Goal: Book appointment/travel/reservation

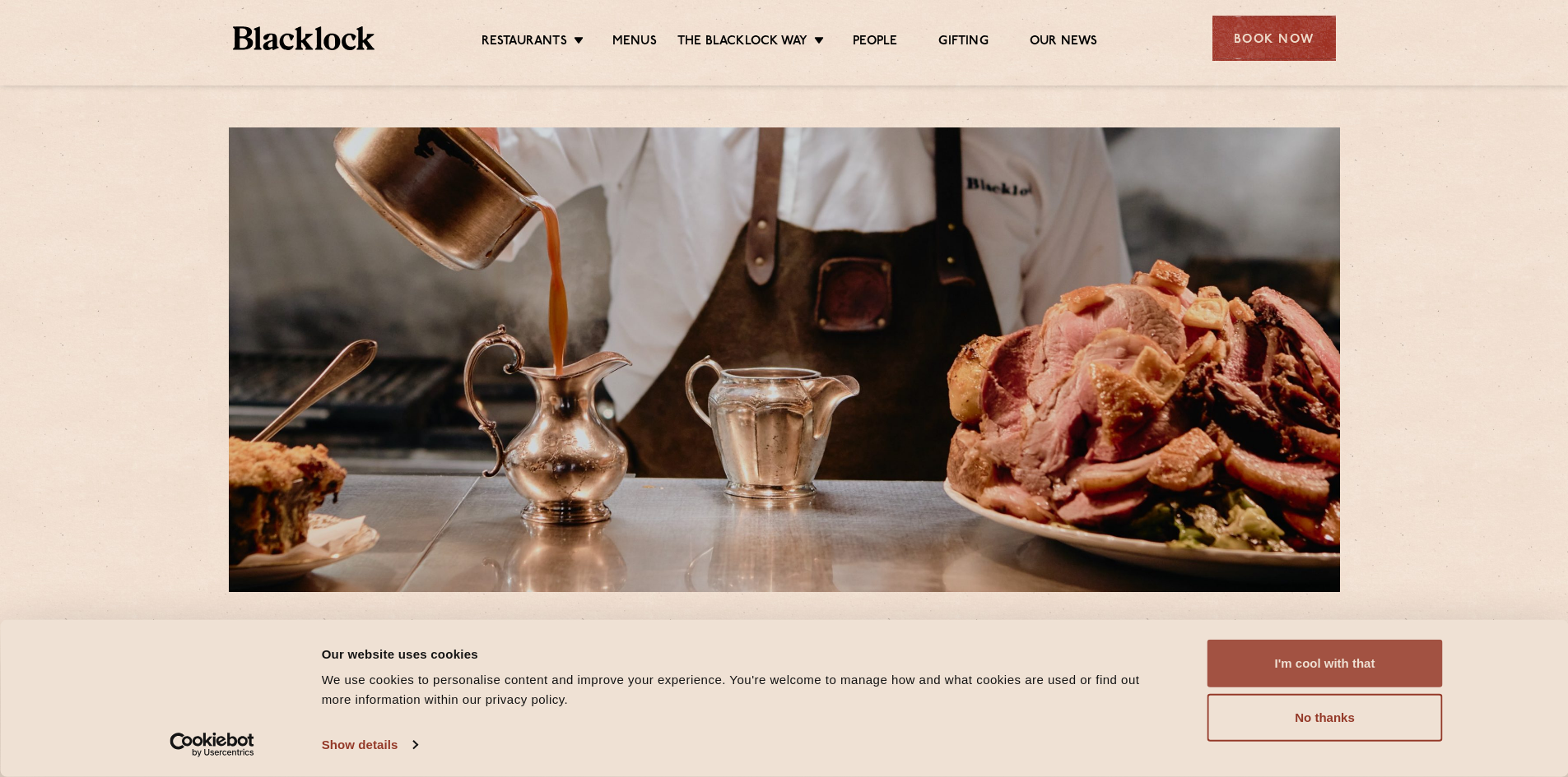
click at [1337, 662] on button "I'm cool with that" at bounding box center [1325, 664] width 235 height 48
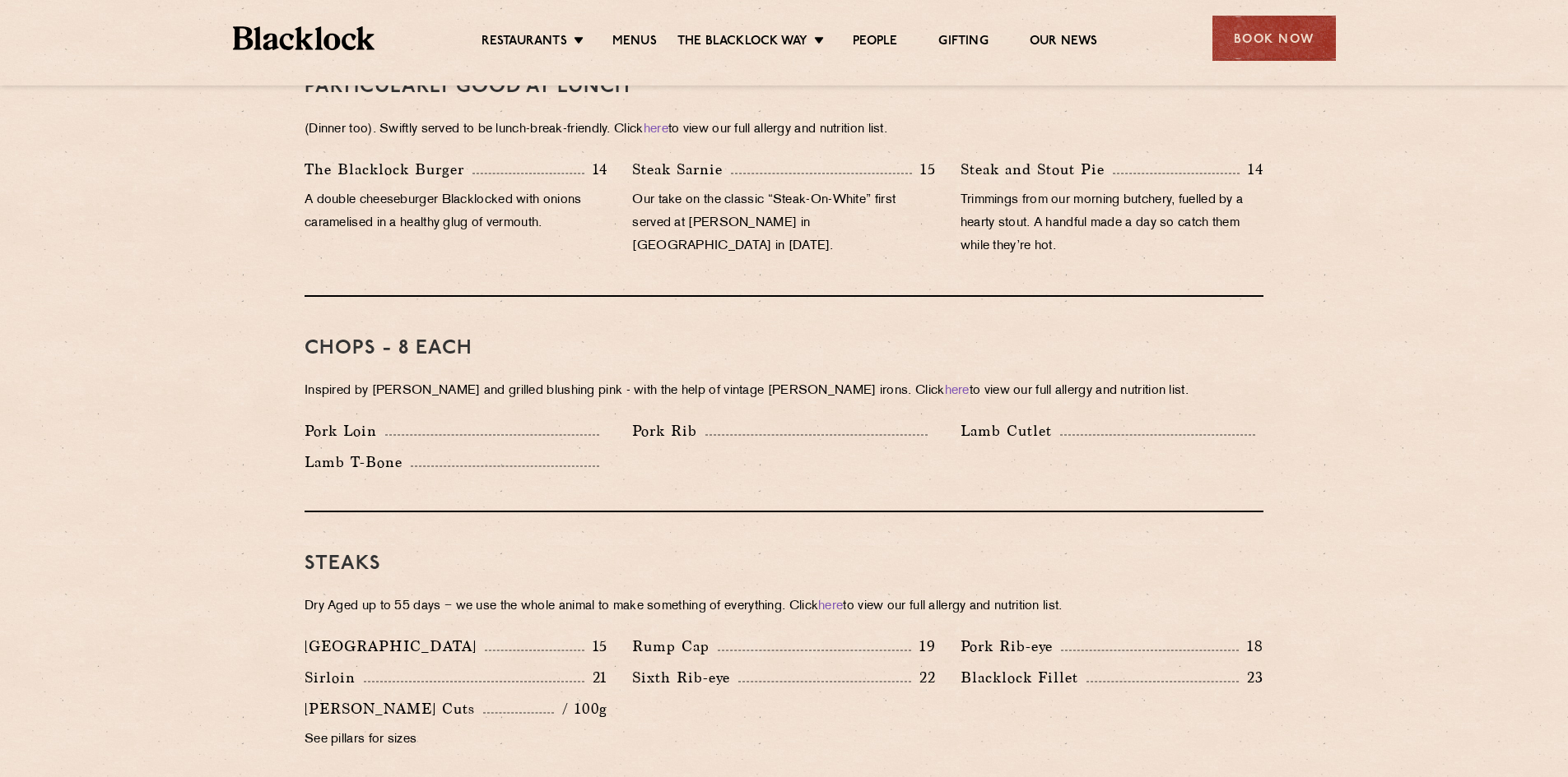
scroll to position [1103, 0]
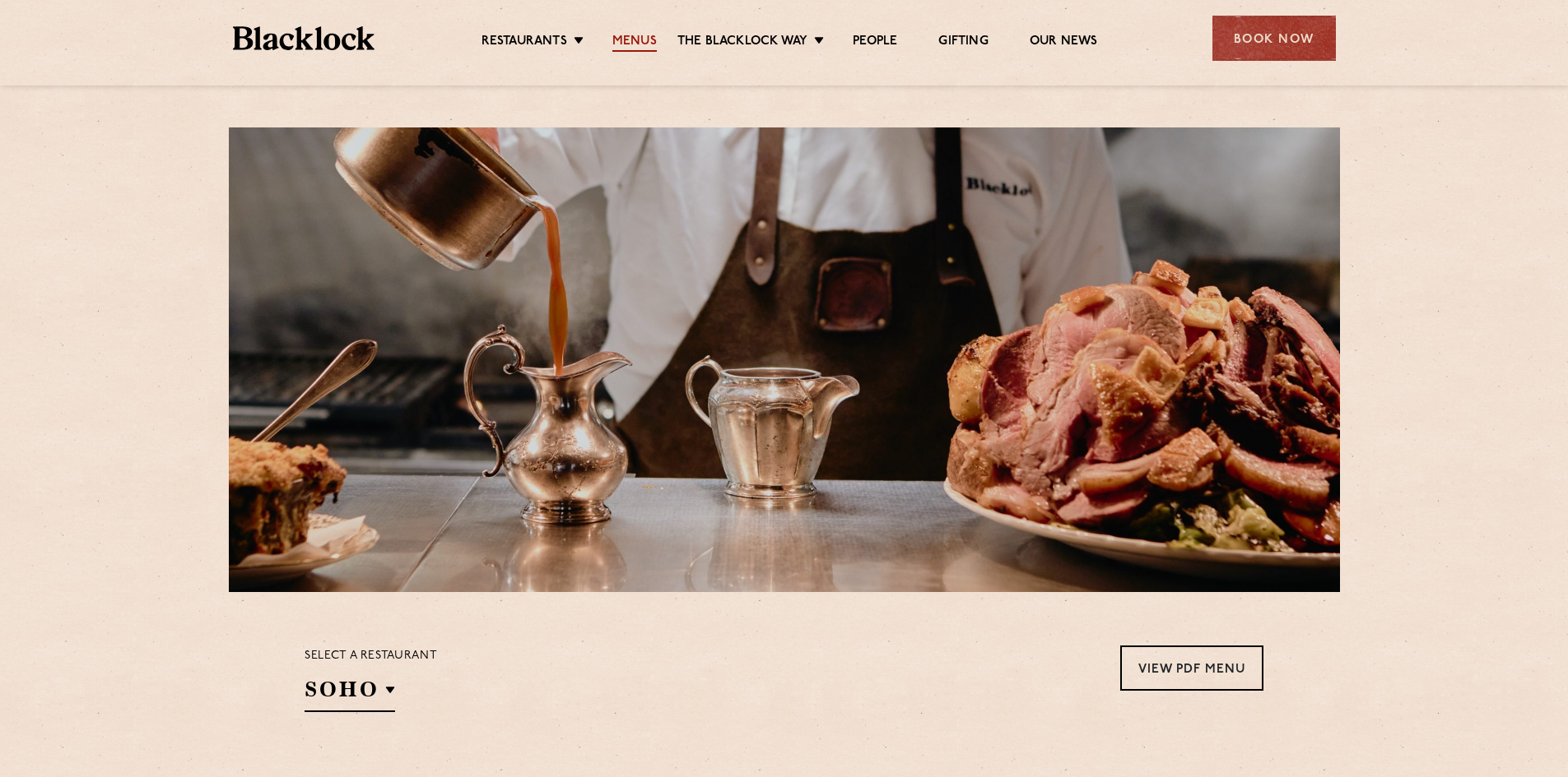
click at [641, 43] on link "Menus" at bounding box center [635, 43] width 45 height 18
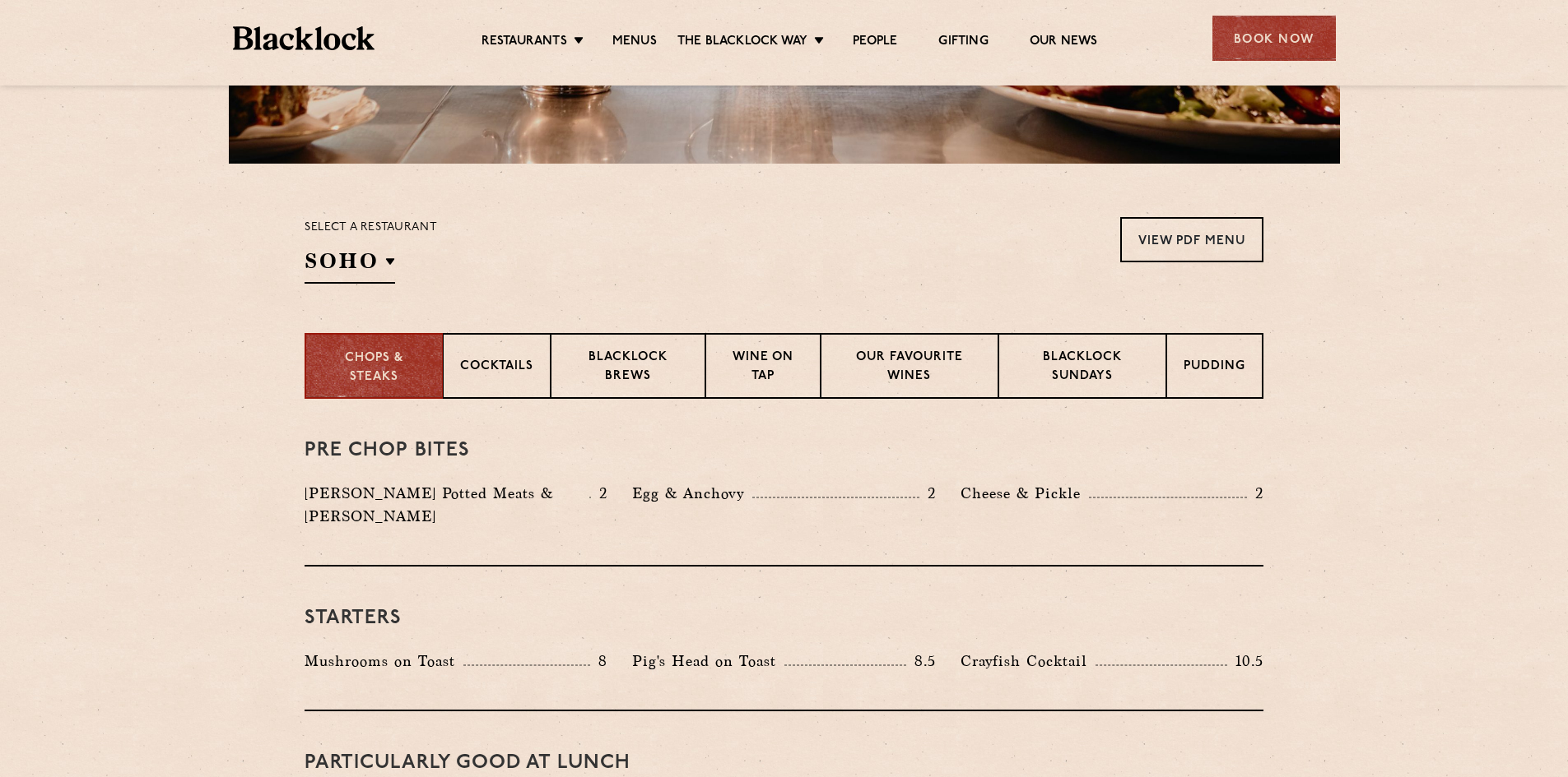
scroll to position [429, 0]
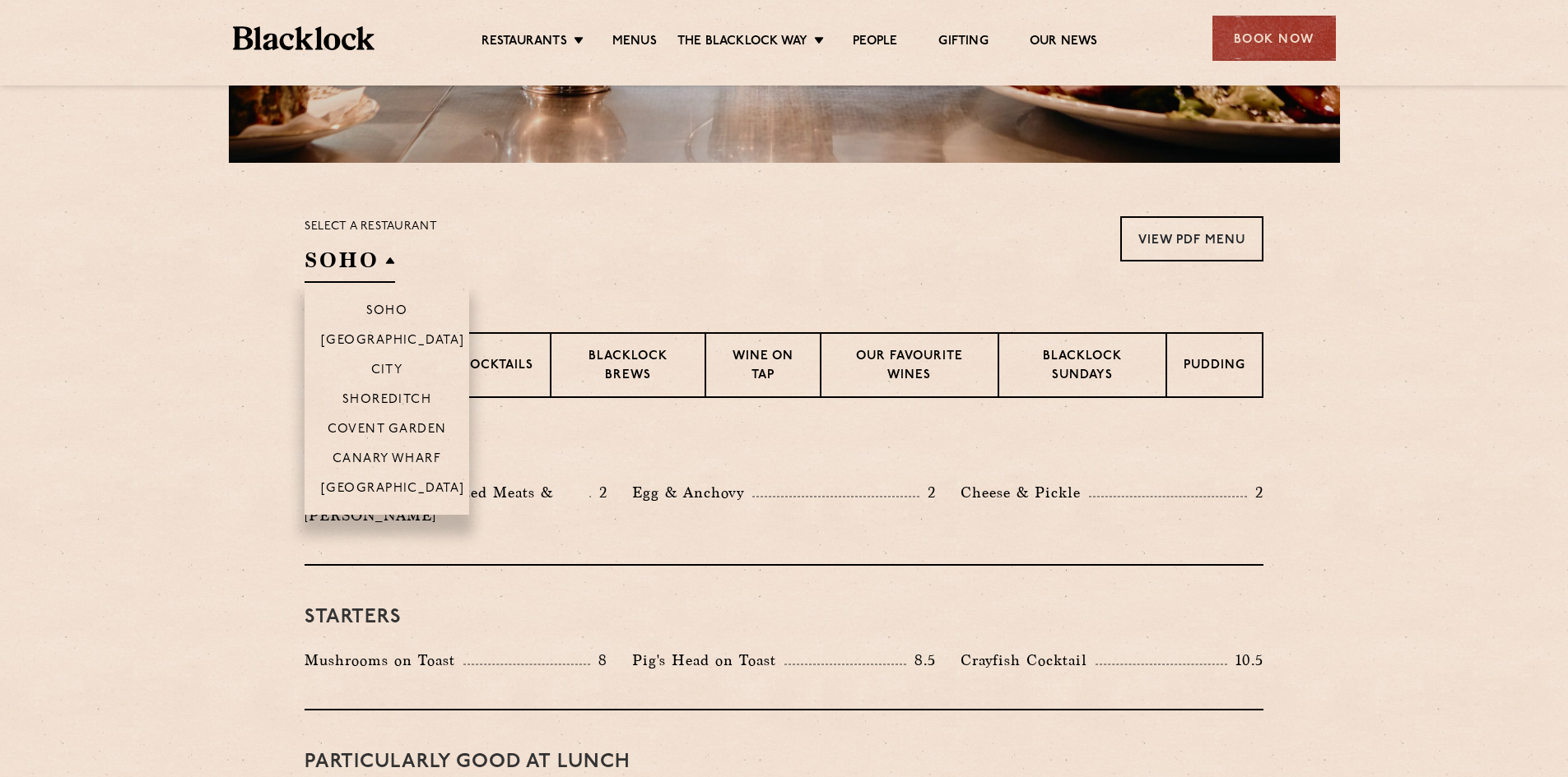
click at [375, 469] on li "Canary Wharf" at bounding box center [386, 458] width 165 height 30
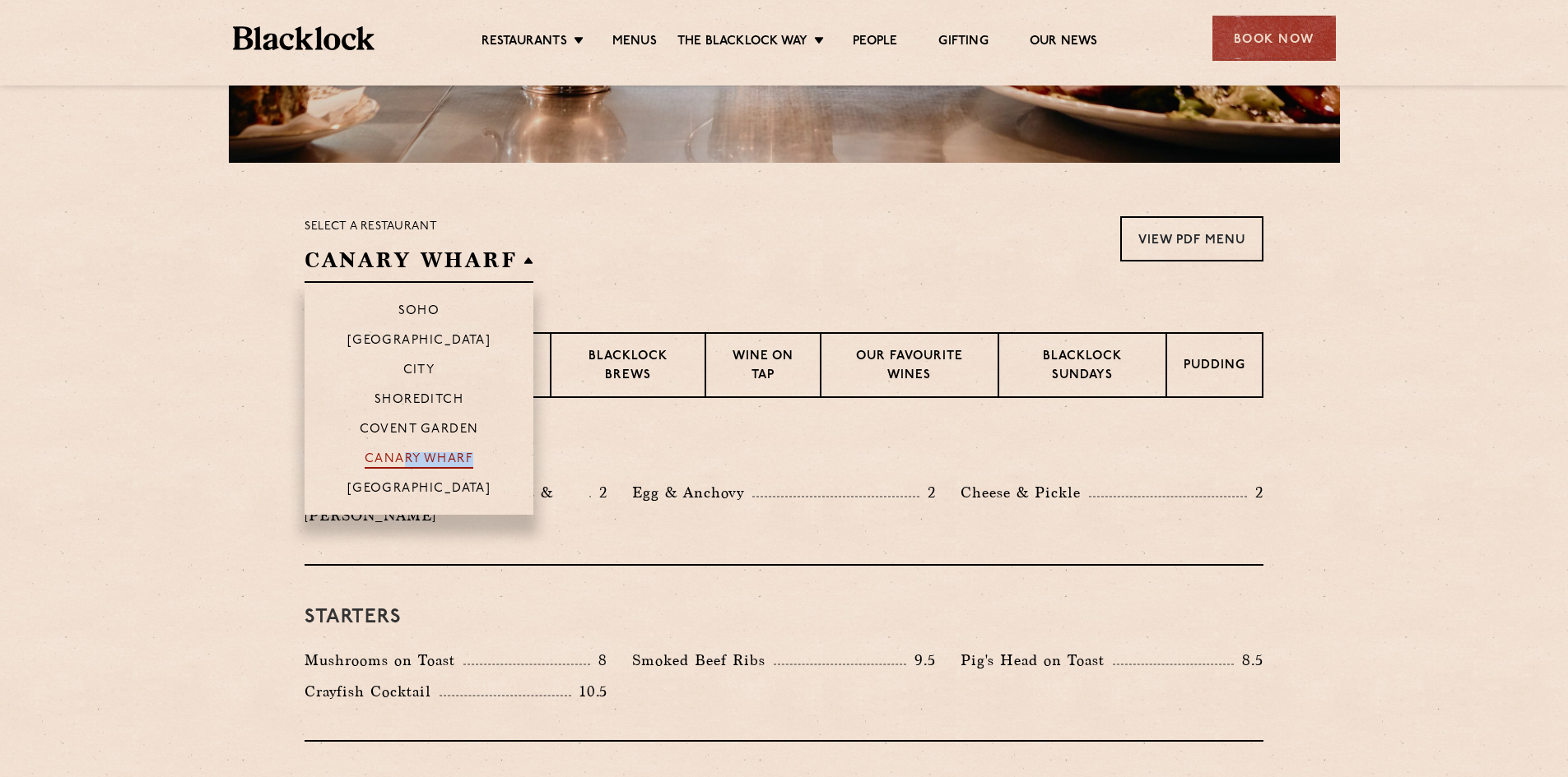
click at [423, 452] on p "Canary Wharf" at bounding box center [419, 461] width 109 height 17
click at [972, 668] on div "Mushrooms on Toast 8 Smoked Beef Ribs 9.5 Pig's Head on Toast 8.5 10.5" at bounding box center [783, 679] width 984 height 62
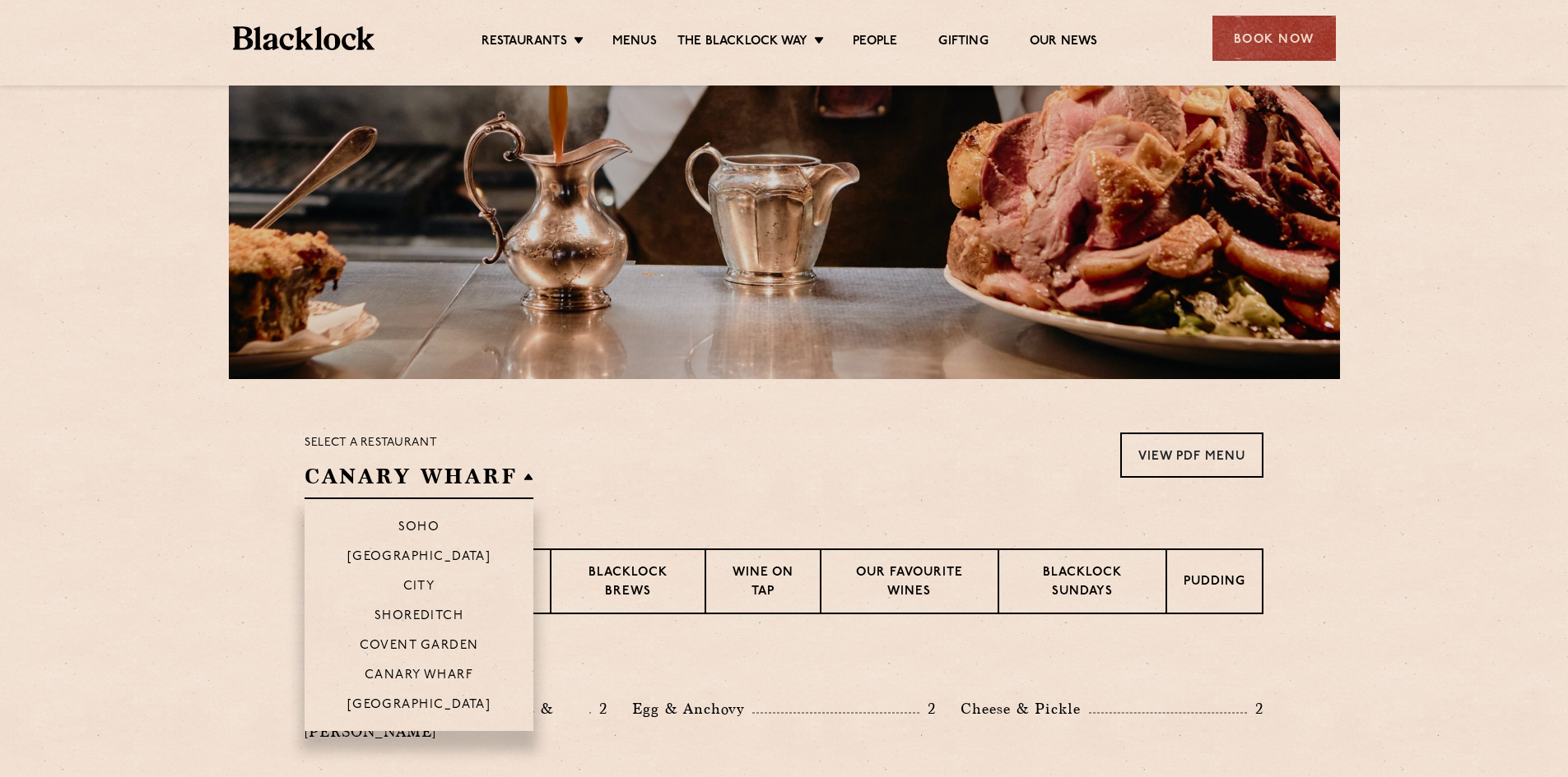
scroll to position [199, 0]
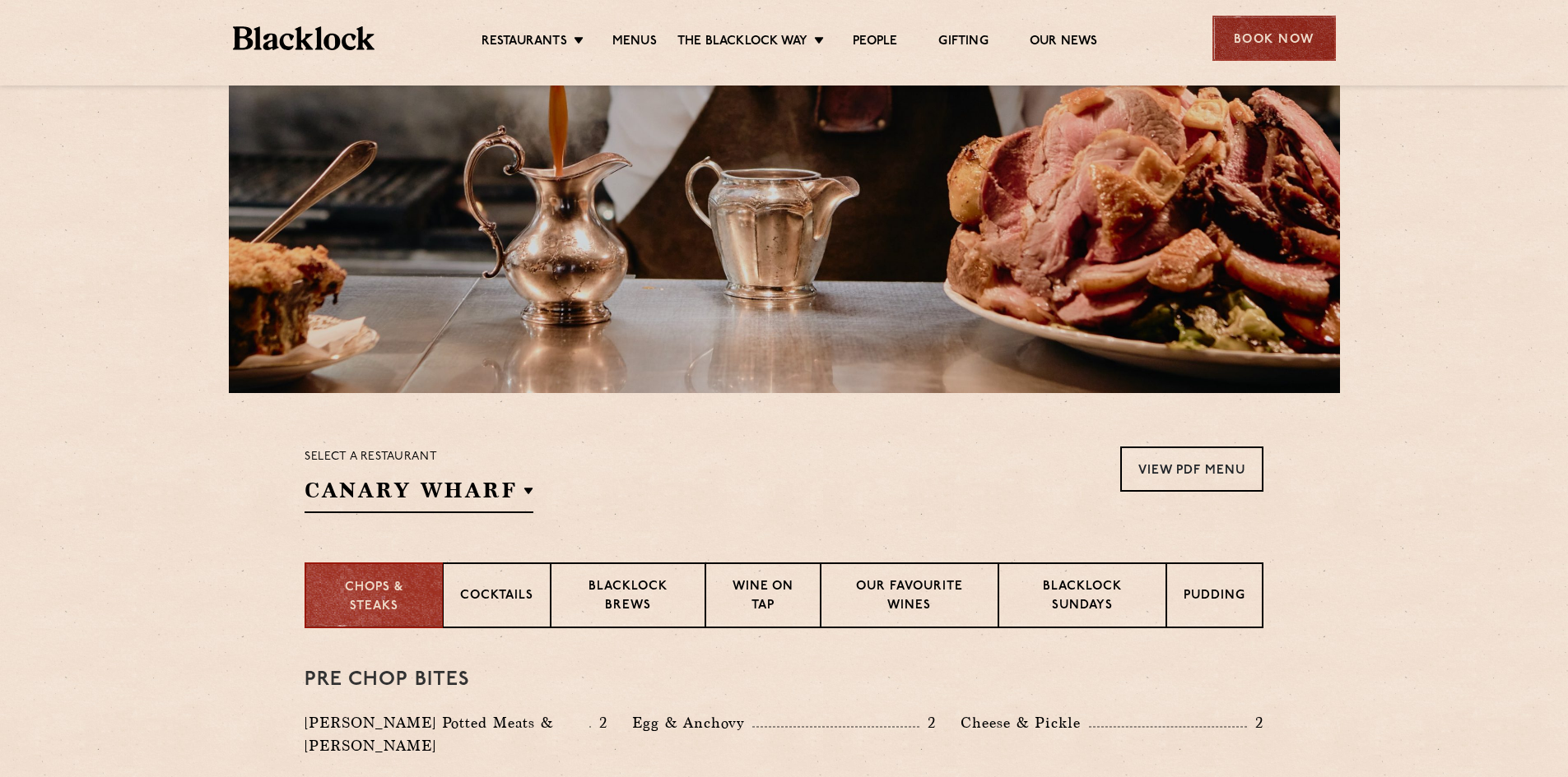
click at [1261, 30] on div "Book Now" at bounding box center [1274, 38] width 123 height 46
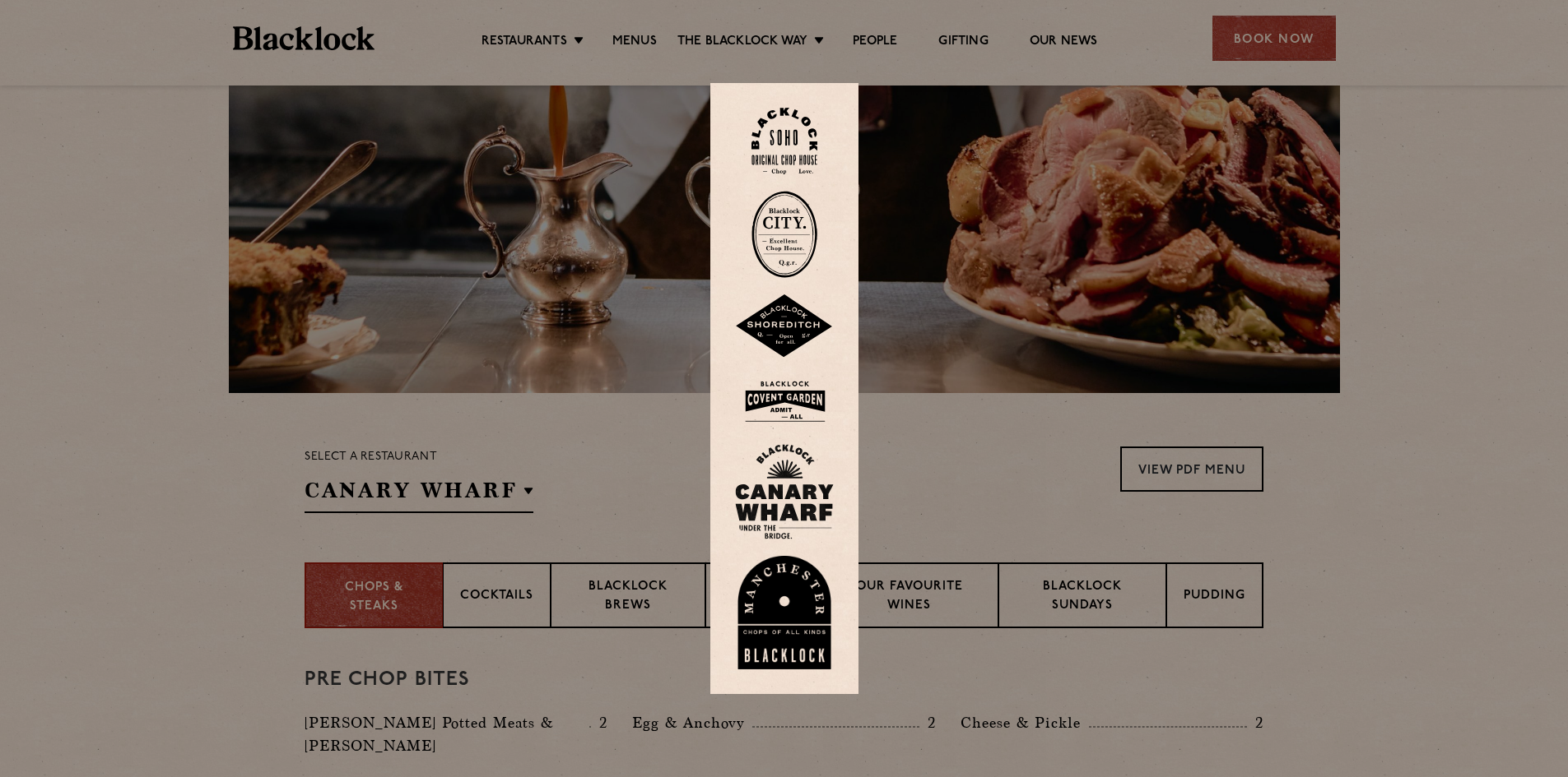
click at [791, 501] on img at bounding box center [784, 491] width 99 height 95
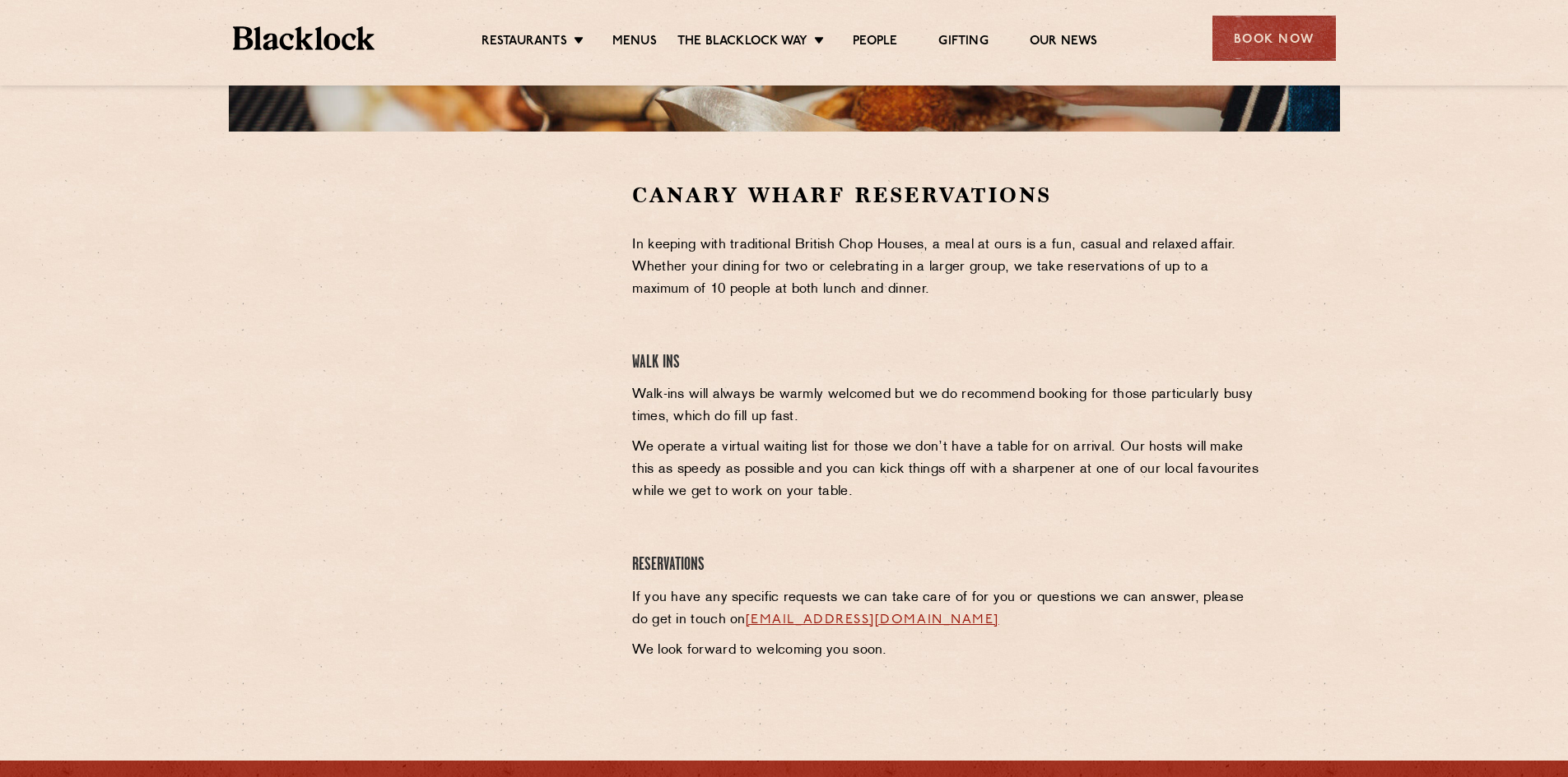
scroll to position [461, 0]
